Goal: Information Seeking & Learning: Check status

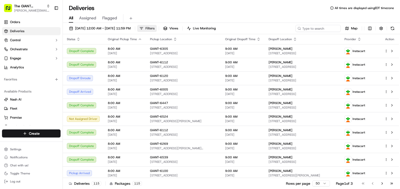
click at [155, 28] on span "Filters" at bounding box center [150, 28] width 9 height 5
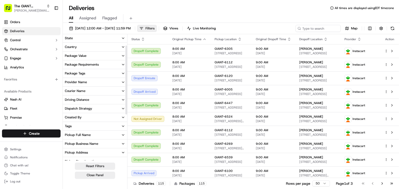
scroll to position [50, 0]
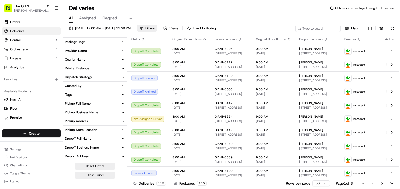
click at [78, 129] on div "Pickup Store Location" at bounding box center [81, 130] width 32 height 5
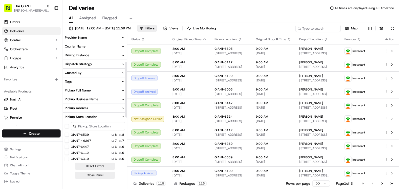
scroll to position [75, 0]
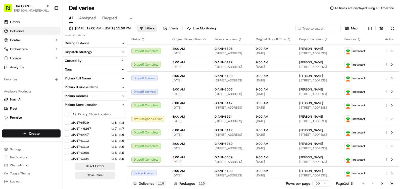
click at [88, 117] on input at bounding box center [98, 114] width 54 height 8
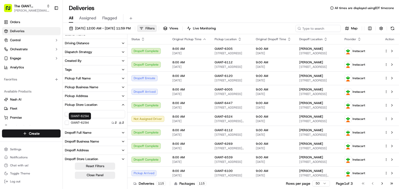
type input "6294"
click at [89, 121] on label "GIANT-6294" at bounding box center [80, 123] width 18 height 4
click at [69, 121] on button "GIANT-6294" at bounding box center [67, 123] width 4 height 4
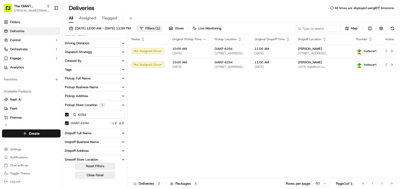
click at [184, 137] on div "Status Original Pickup Time Pickup Location Original Dropoff Time Dropoff Locat…" at bounding box center [263, 106] width 272 height 144
click at [162, 26] on button "Filters ( 1 )" at bounding box center [149, 28] width 25 height 7
